Goal: Task Accomplishment & Management: Use online tool/utility

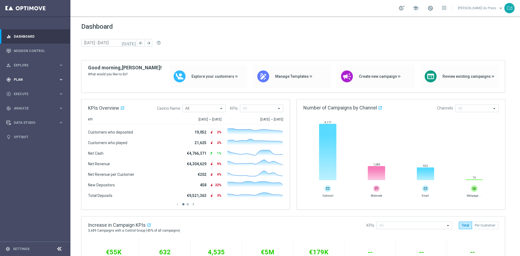
click at [20, 80] on span "Plan" at bounding box center [36, 79] width 45 height 3
click at [24, 106] on span "Templates" at bounding box center [33, 106] width 39 height 3
click at [25, 116] on link "Optimail" at bounding box center [37, 115] width 40 height 4
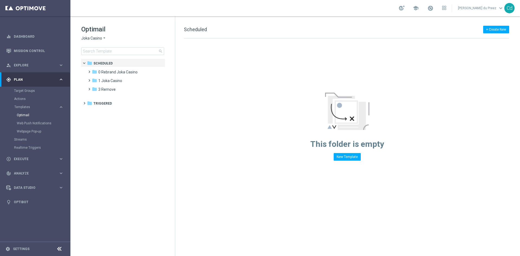
click at [93, 38] on span "Joka Casino" at bounding box center [91, 38] width 21 height 5
click at [0, 0] on span "Le Roi [PERSON_NAME]" at bounding box center [0, 0] width 0 height 0
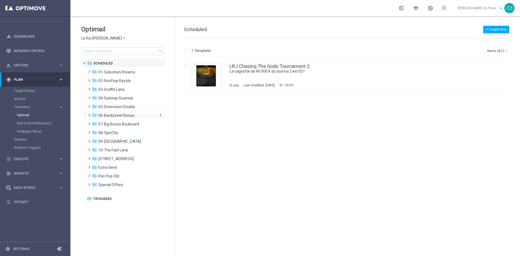
click at [119, 115] on span "06-Backstreet Bonus" at bounding box center [116, 115] width 36 height 5
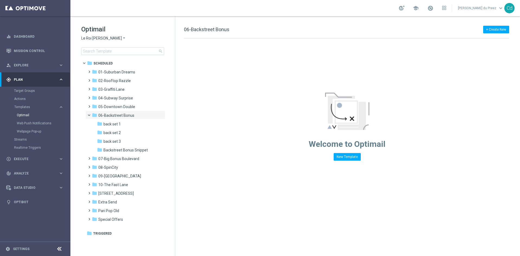
click at [112, 124] on span "back set 1" at bounding box center [112, 124] width 17 height 5
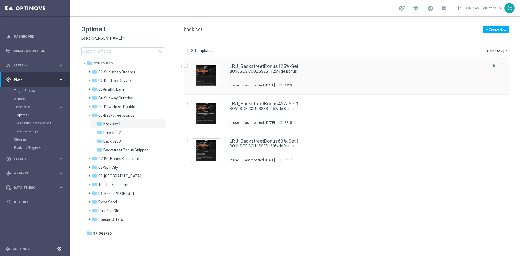
click at [257, 63] on div "LRJ_BackstreetBonus125%-Set1 BONUS DE COULISSES | 125% de Bonus In use Last mod…" at bounding box center [346, 75] width 325 height 37
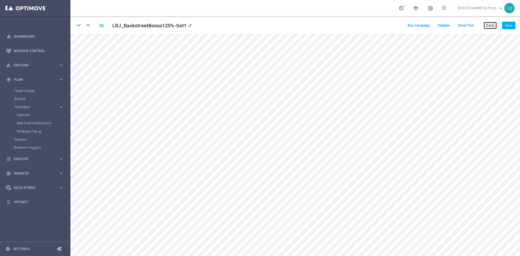
click at [488, 28] on button "Back" at bounding box center [491, 26] width 14 height 8
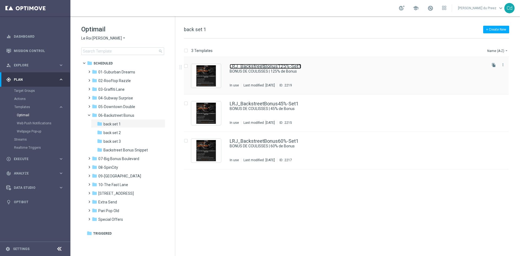
click at [271, 65] on link "LRJ_BackstreetBonus125%-Set1" at bounding box center [266, 66] width 72 height 5
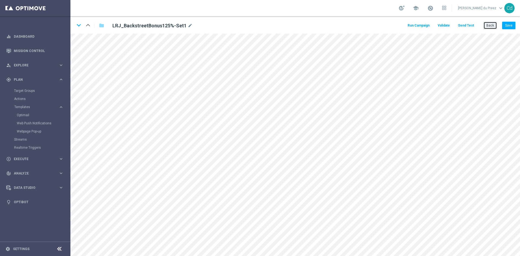
click at [494, 27] on button "Back" at bounding box center [491, 26] width 14 height 8
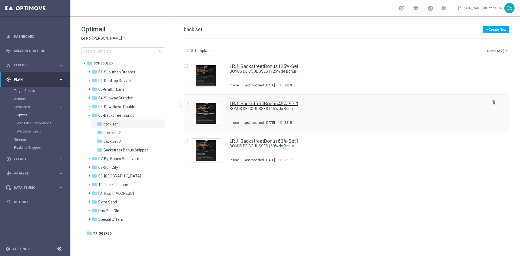
click at [287, 104] on link "LRJ_BackstreetBonus45%-Set1" at bounding box center [264, 103] width 69 height 5
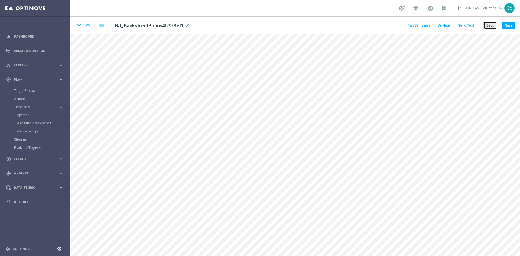
click at [488, 25] on button "Back" at bounding box center [491, 26] width 14 height 8
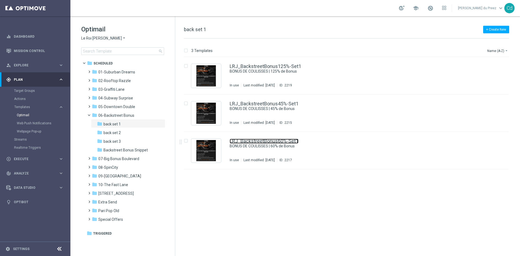
click at [285, 142] on link "LRJ_BackstreetBonus60%-Set1" at bounding box center [264, 141] width 69 height 5
